Goal: Information Seeking & Learning: Learn about a topic

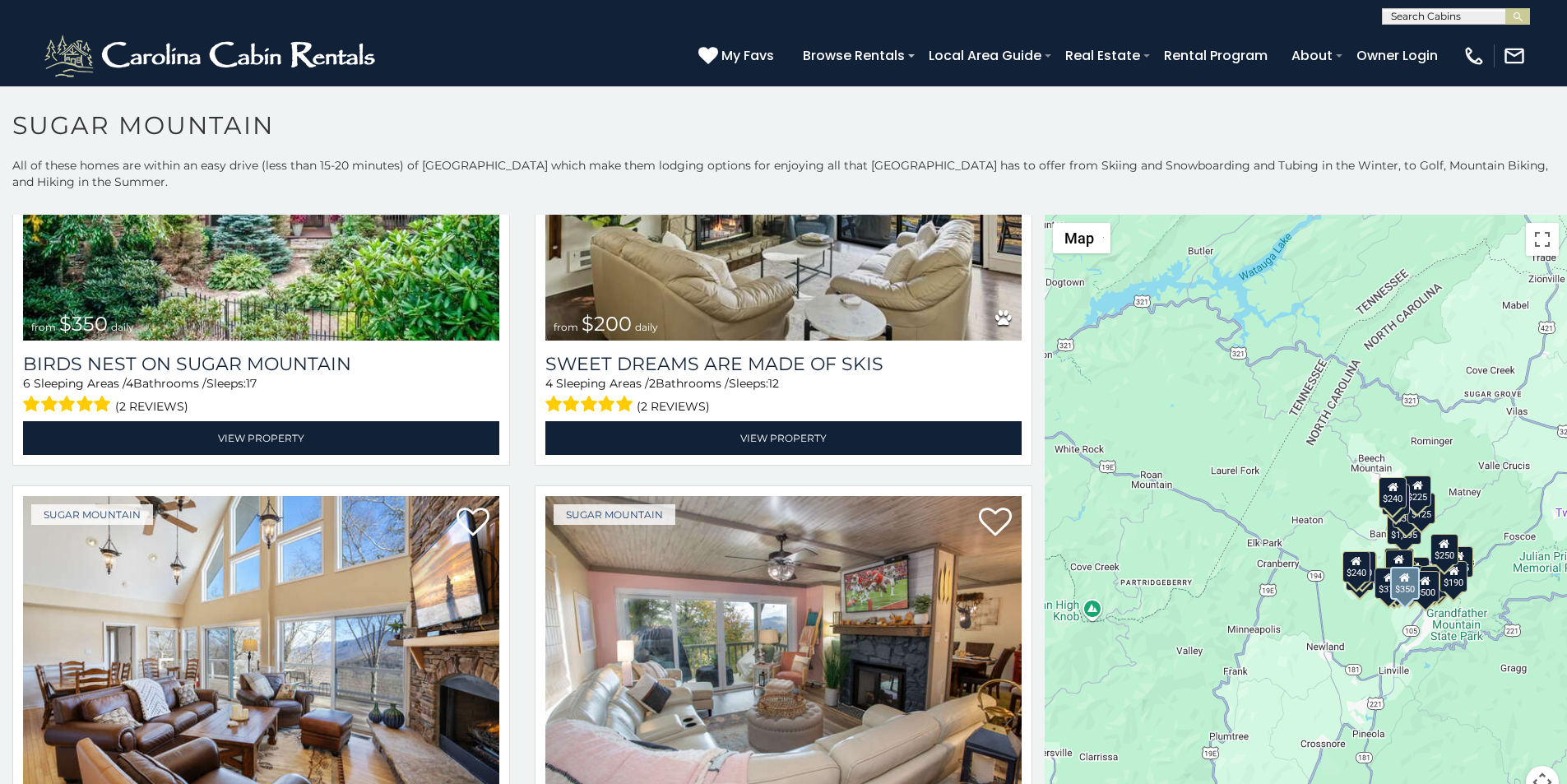
scroll to position [754, 0]
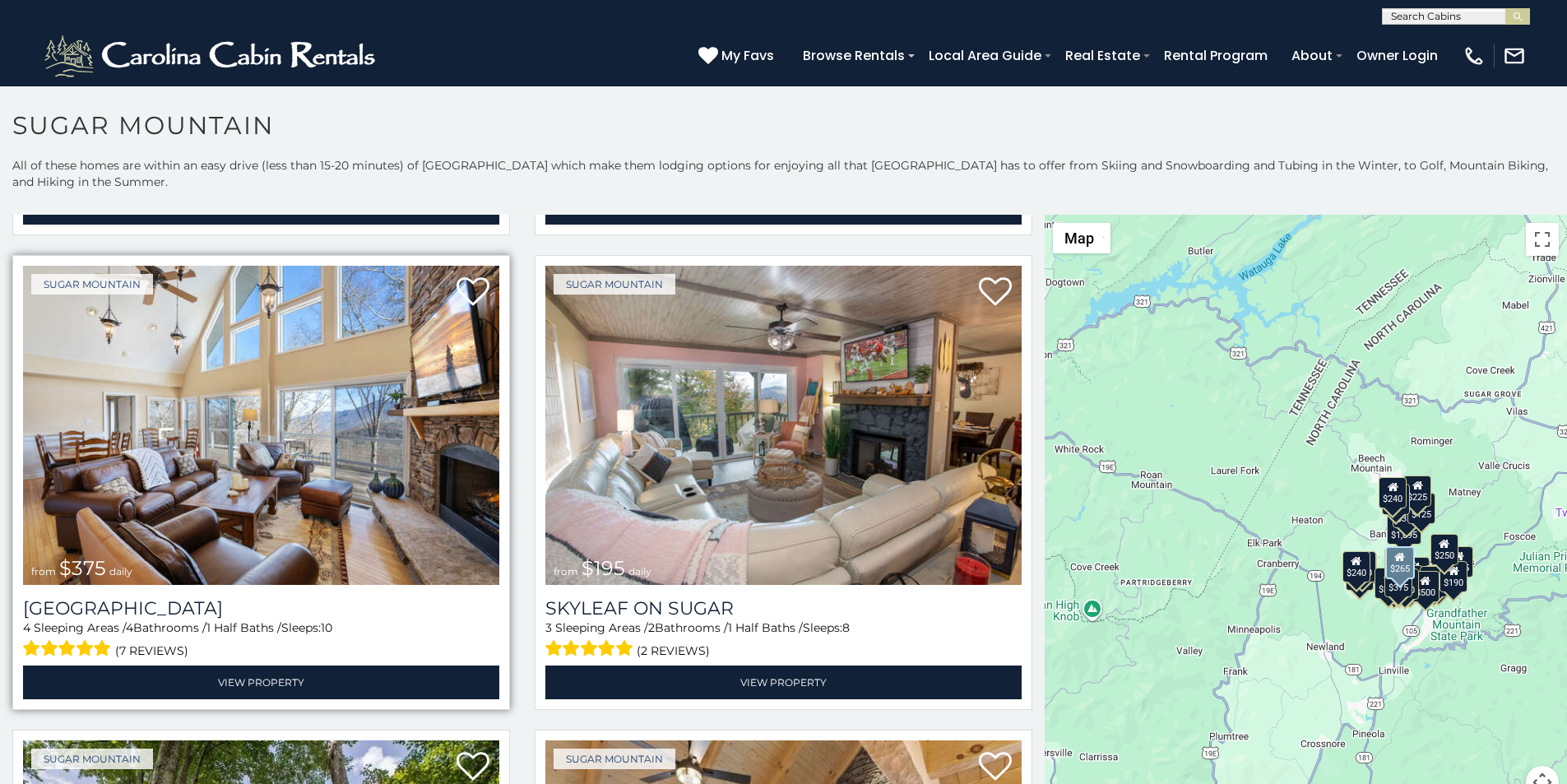
scroll to position [1028, 0]
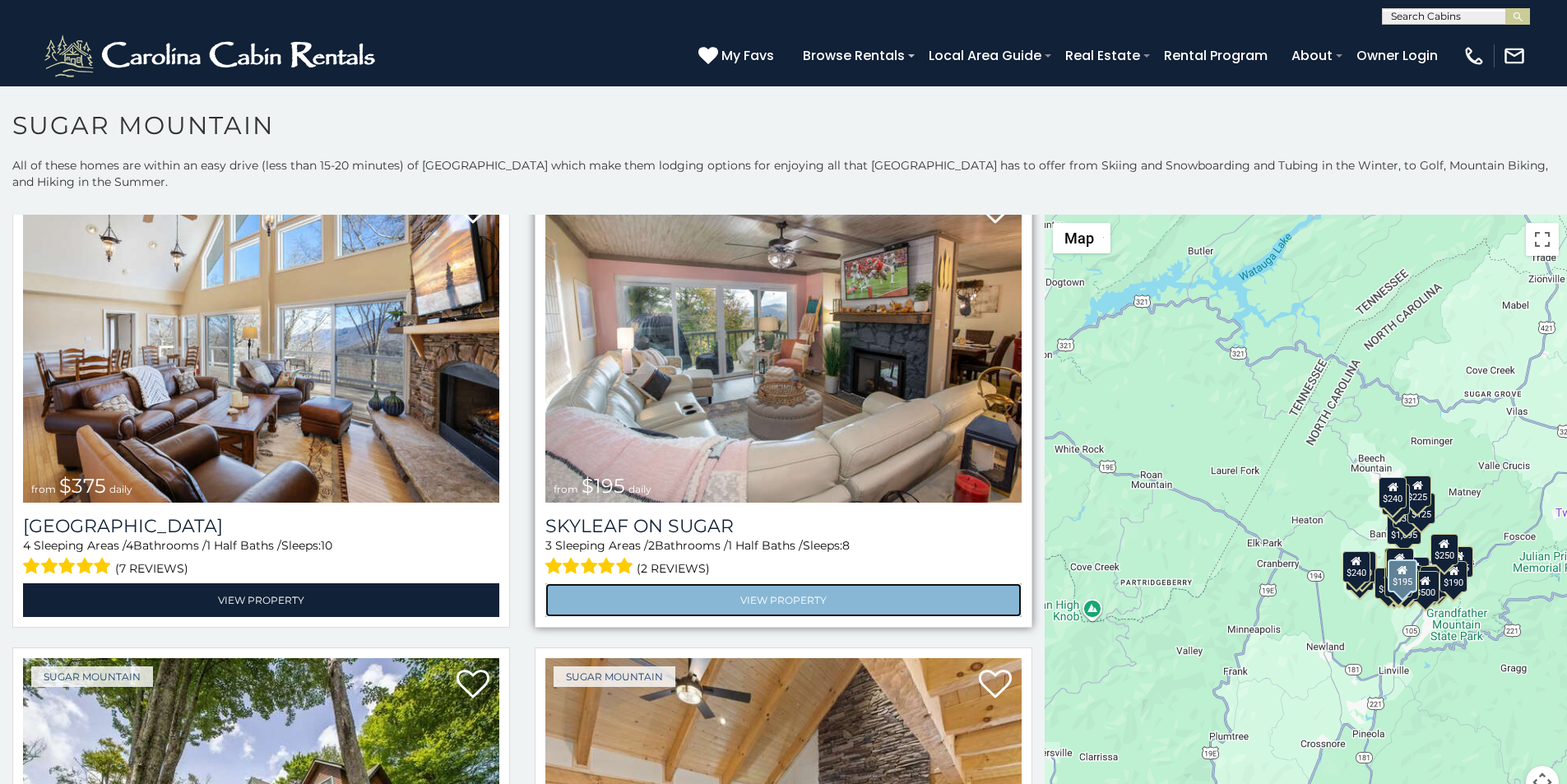
click at [632, 583] on link "View Property" at bounding box center [784, 599] width 477 height 34
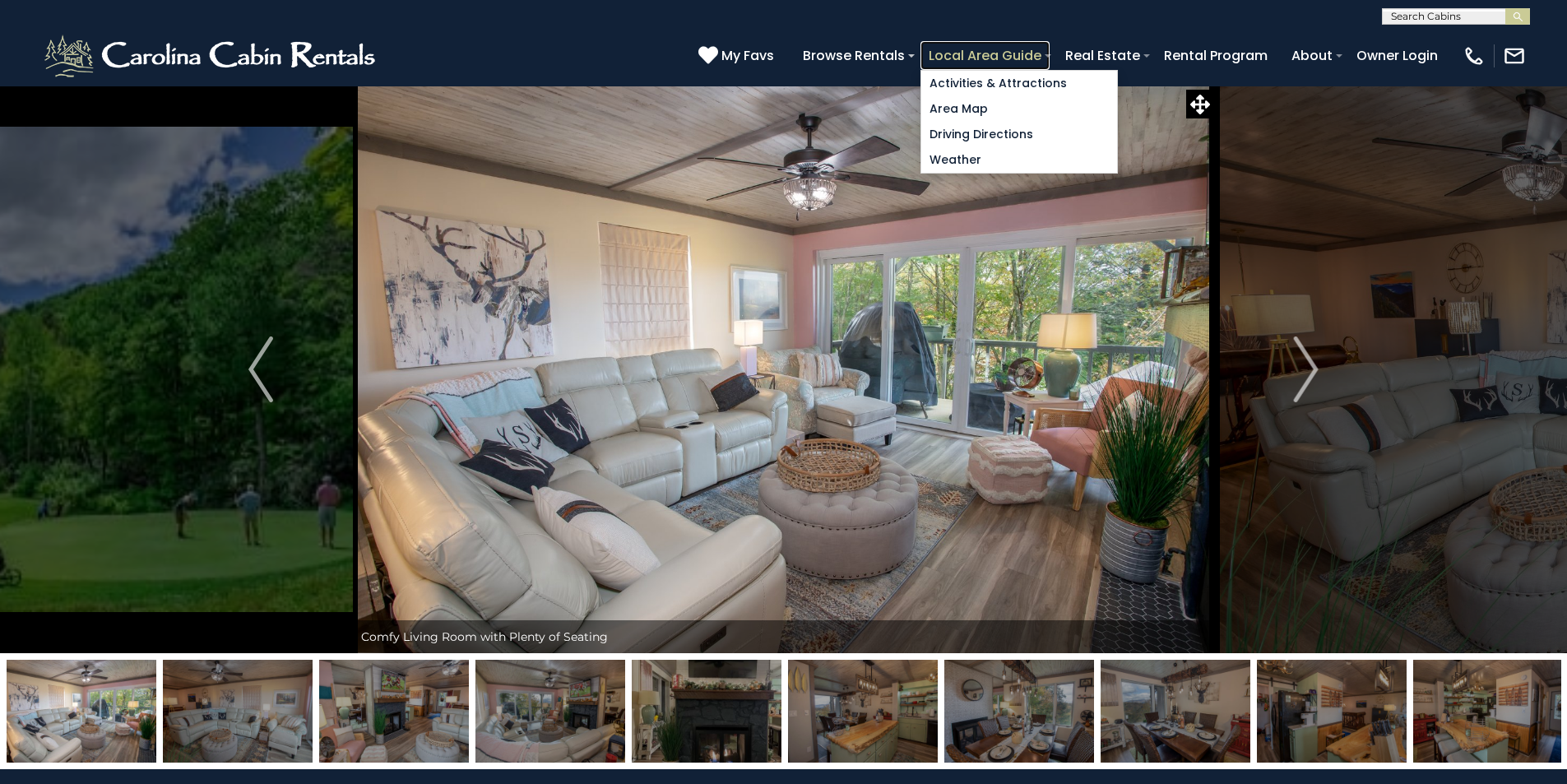
click at [1050, 49] on link "Local Area Guide" at bounding box center [985, 55] width 129 height 29
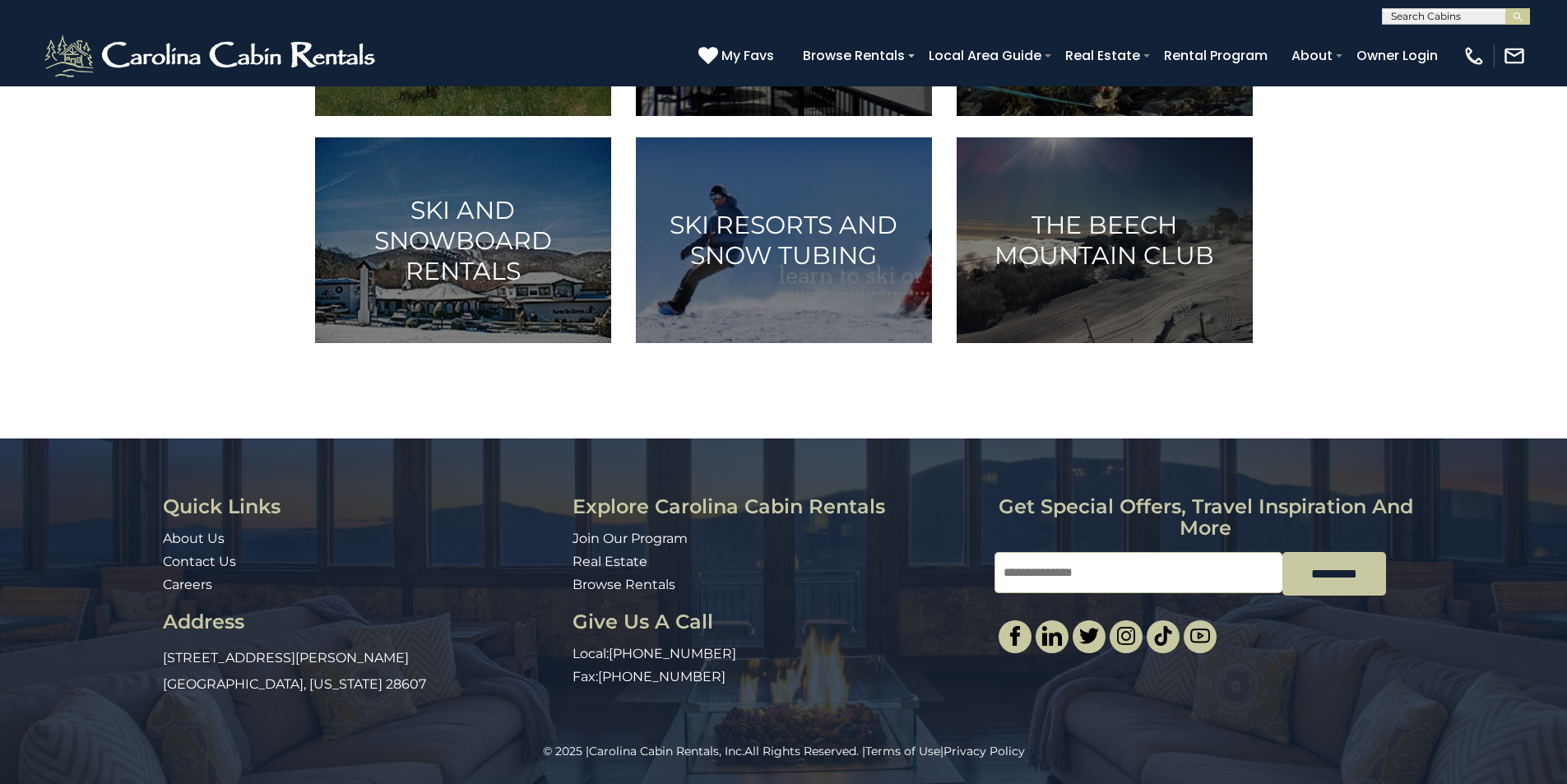
scroll to position [1028, 0]
click at [1052, 593] on input "Email" at bounding box center [1138, 572] width 288 height 41
type input "**********"
